Goal: Communication & Community: Answer question/provide support

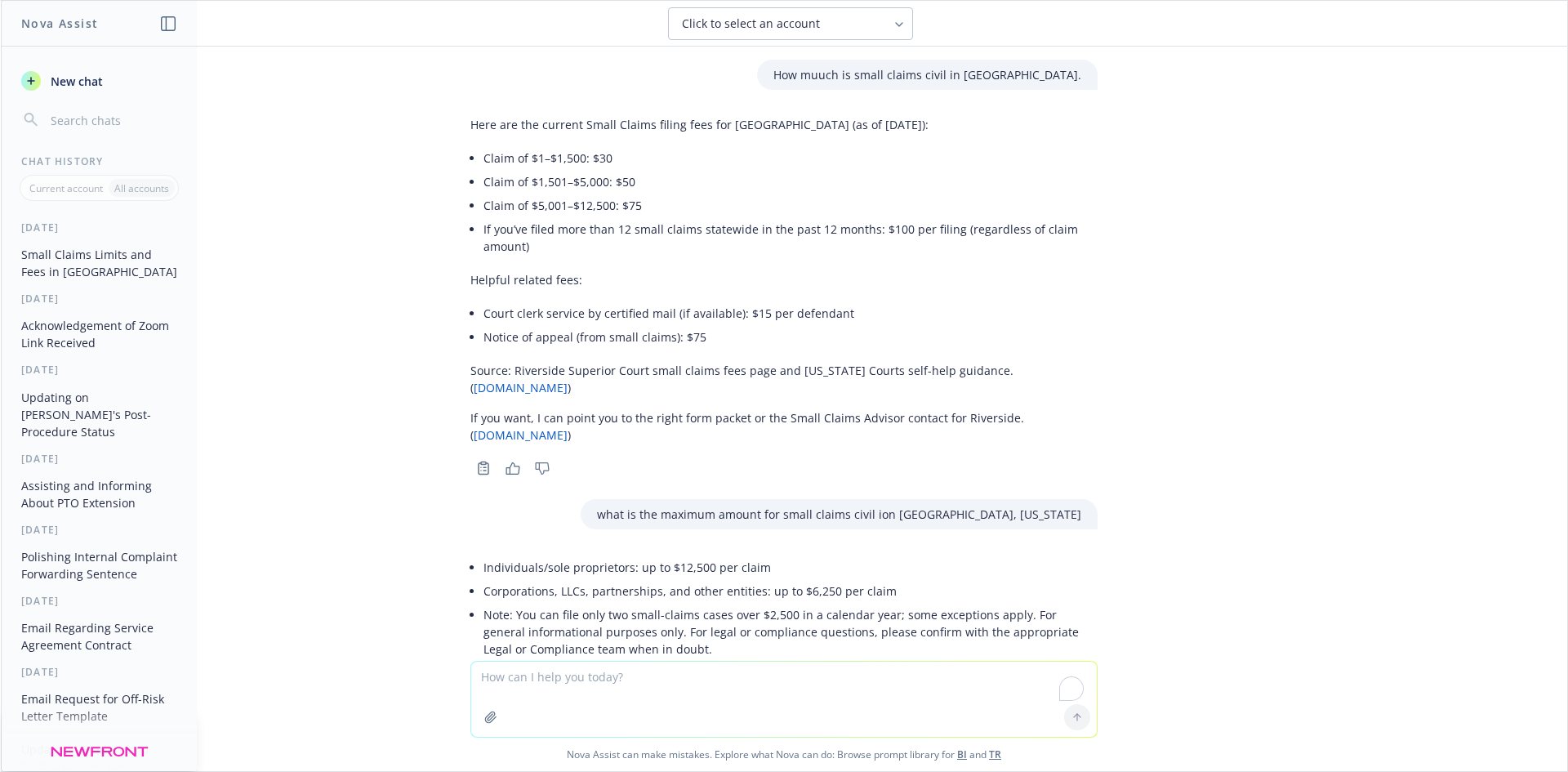
scroll to position [105, 0]
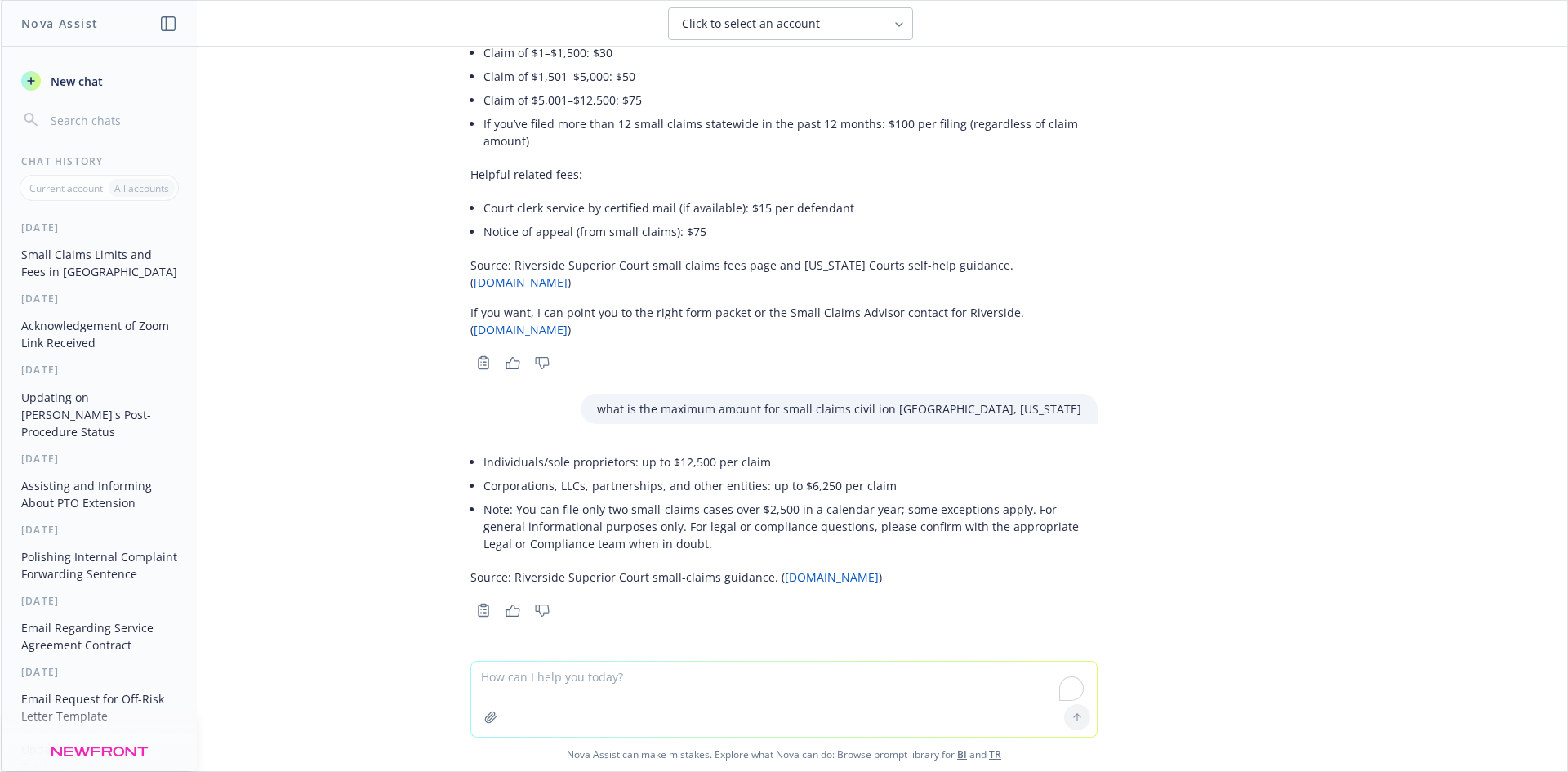
click at [619, 697] on textarea "To enrich screen reader interactions, please activate Accessibility in Grammarl…" at bounding box center [784, 699] width 626 height 75
paste textarea "send this over on OFW and request the payment from her (50% of this since they …"
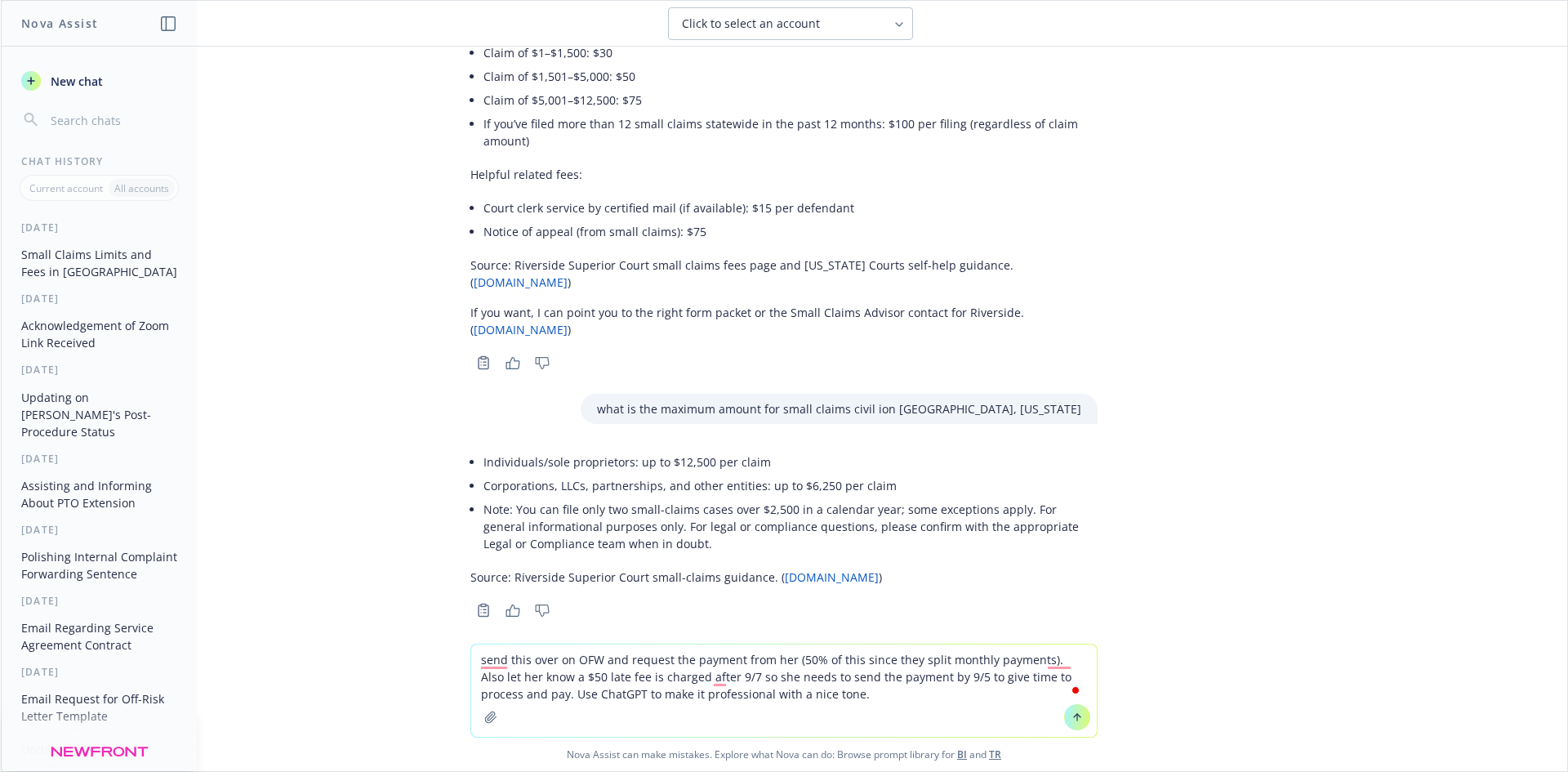
drag, startPoint x: 708, startPoint y: 688, endPoint x: 499, endPoint y: 700, distance: 209.3
click at [499, 700] on div "send this over on OFW and request the payment from her (50% of this since they …" at bounding box center [784, 691] width 626 height 92
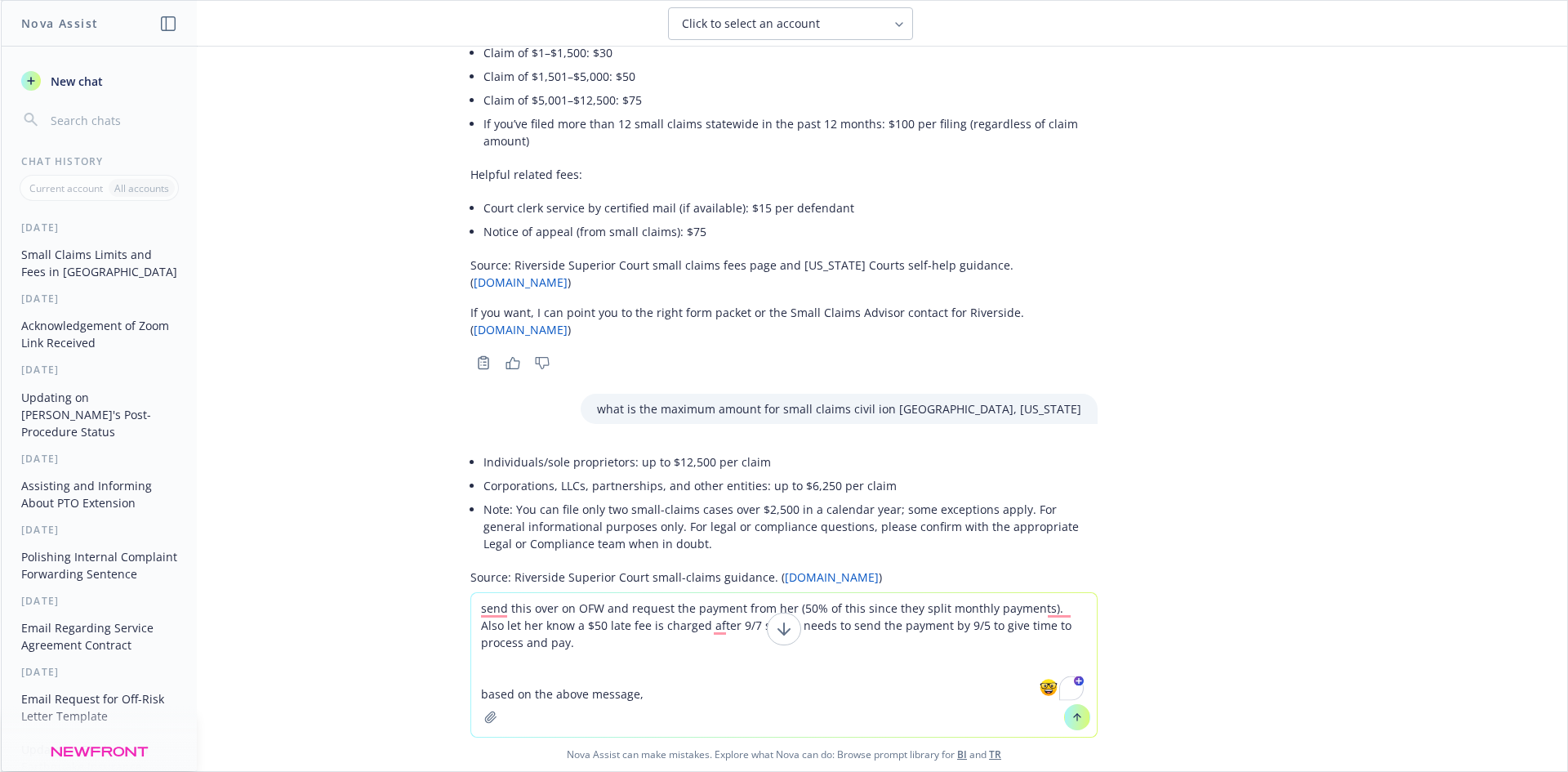
click at [687, 702] on textarea "send this over on OFW and request the payment from her (50% of this since they …" at bounding box center [784, 664] width 626 height 144
type textarea "send this over on OFW and request the payment from her (50% of this since they …"
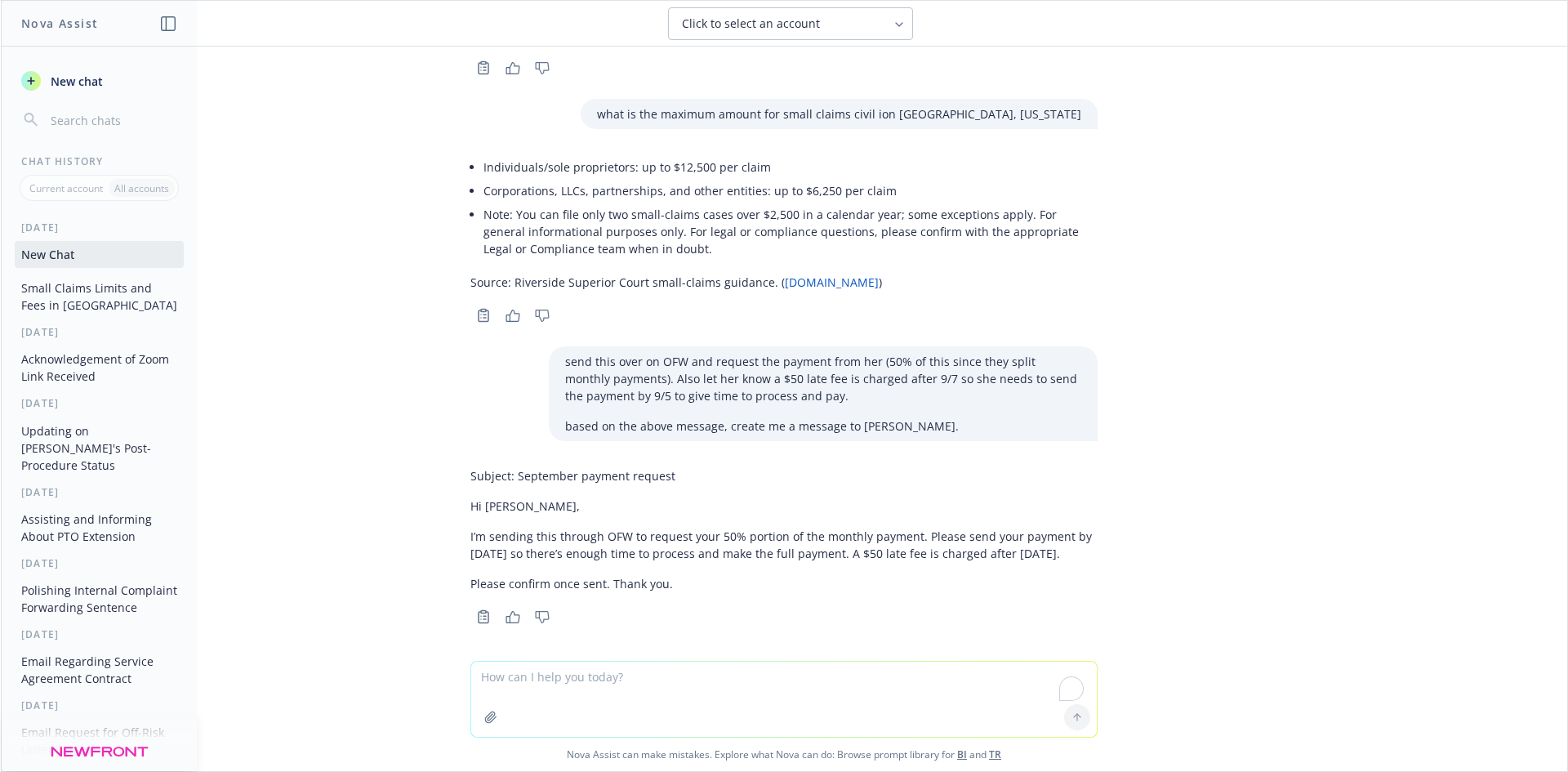
scroll to position [424, 0]
